Goal: Task Accomplishment & Management: Manage account settings

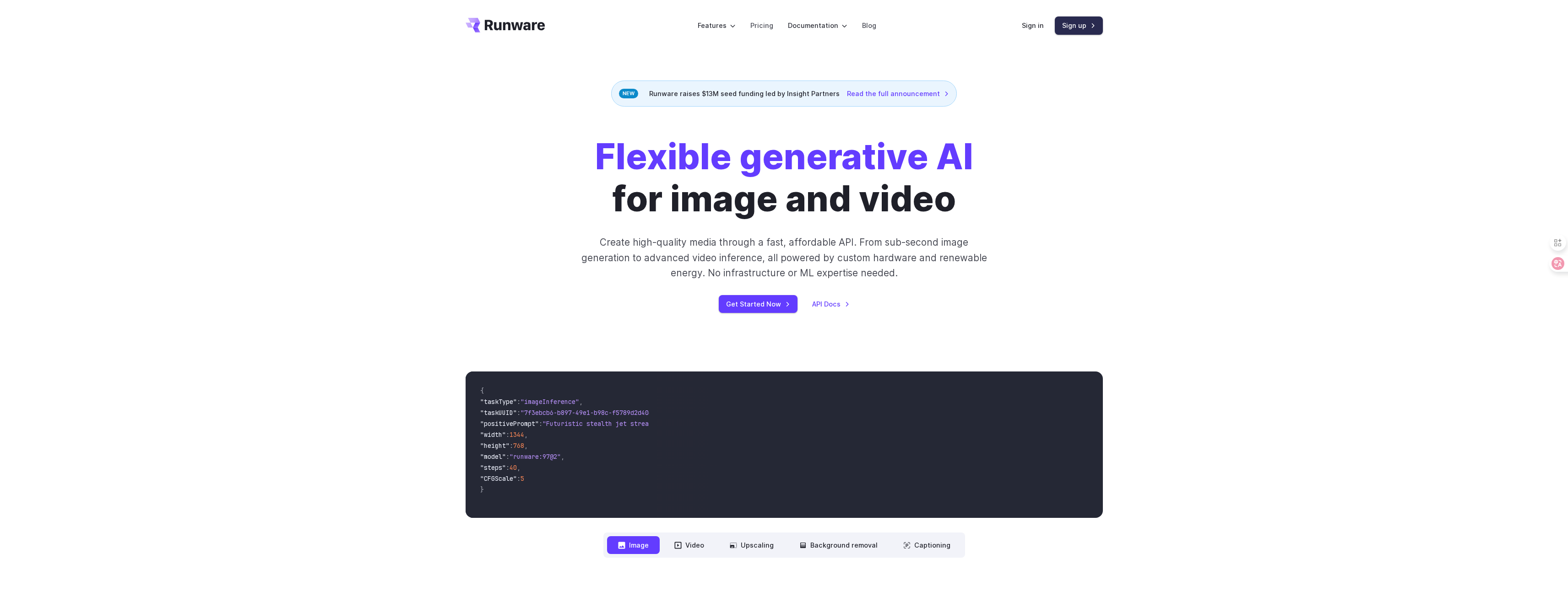
click at [1075, 26] on link "Sign up" at bounding box center [1078, 26] width 48 height 18
click at [1034, 27] on link "Sign in" at bounding box center [1032, 25] width 22 height 11
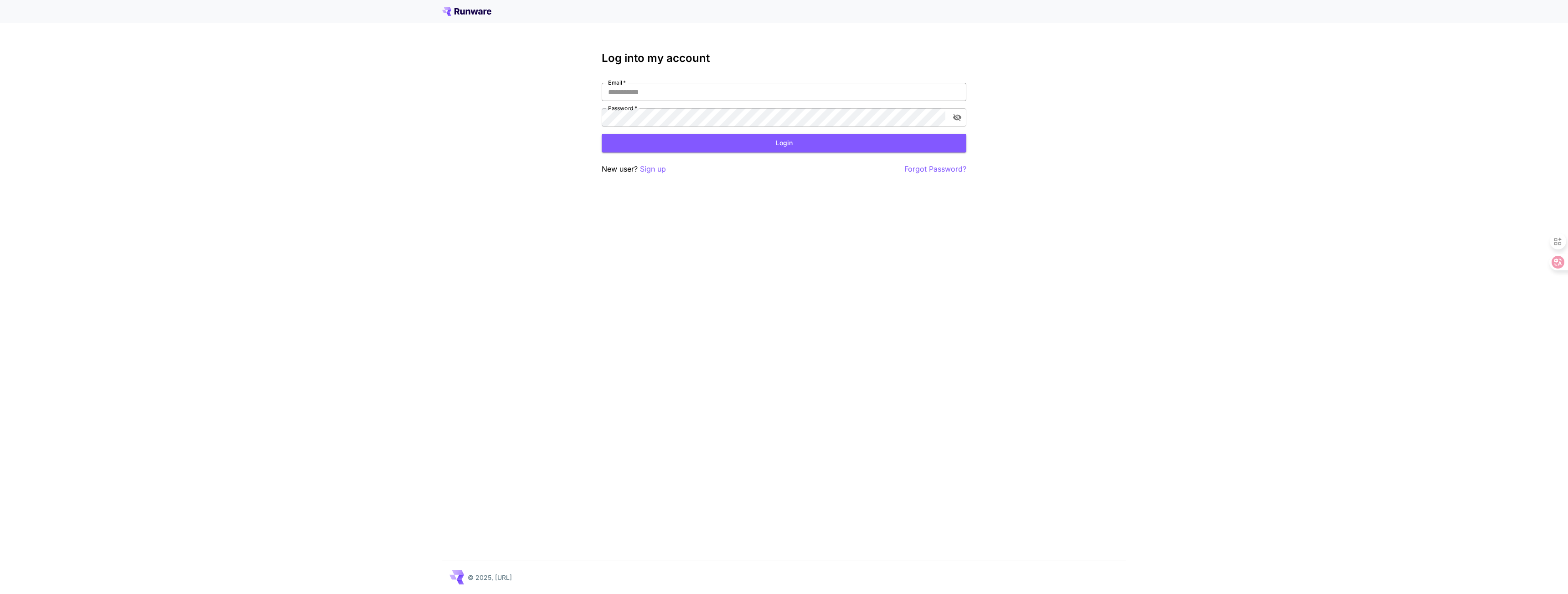
click at [668, 86] on input "Email   *" at bounding box center [784, 92] width 365 height 18
type input "**********"
click button "Login" at bounding box center [784, 143] width 365 height 19
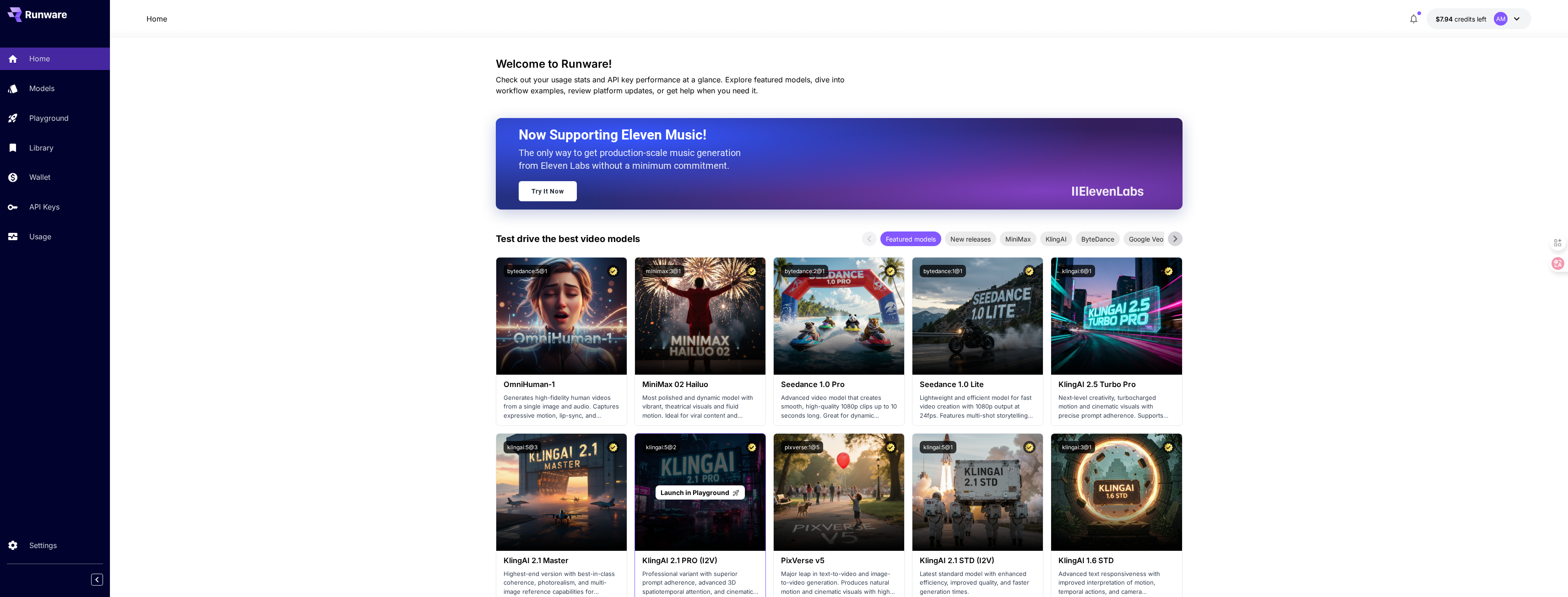
scroll to position [45, 0]
